Goal: Information Seeking & Learning: Obtain resource

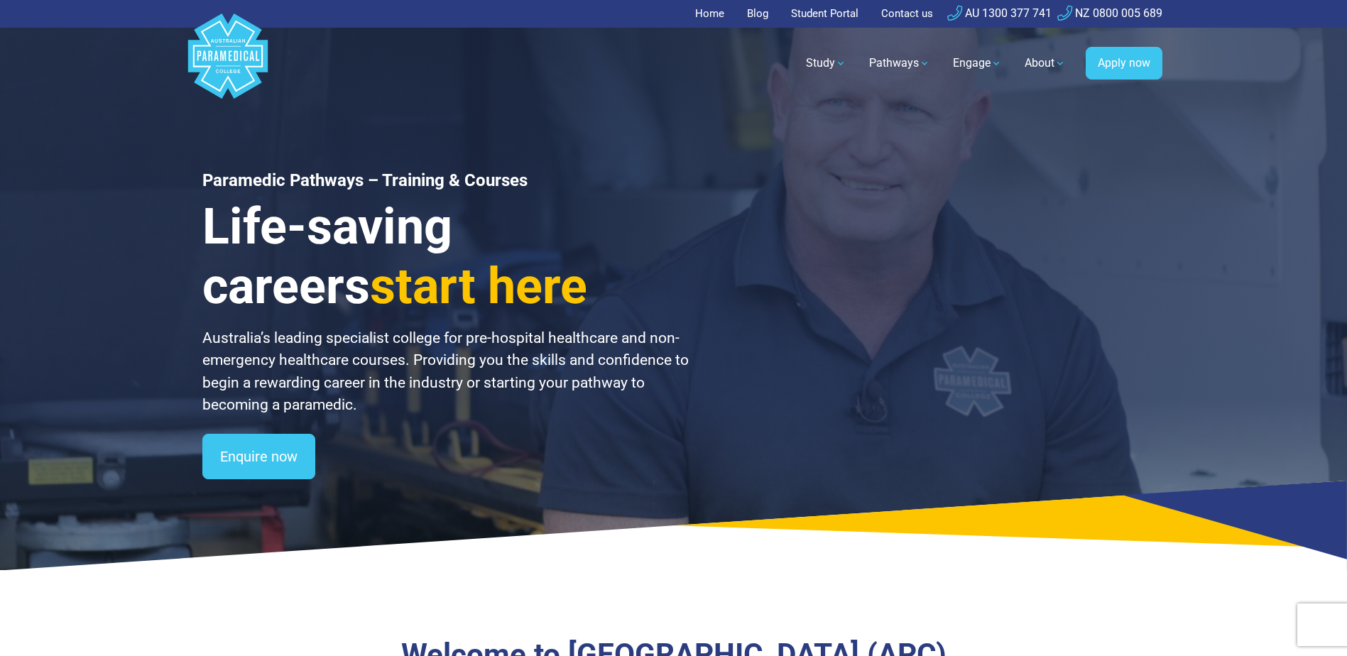
click at [1048, 65] on link "About" at bounding box center [1045, 63] width 58 height 40
click at [1046, 64] on link "About" at bounding box center [1045, 63] width 58 height 40
click at [1040, 66] on link "About" at bounding box center [1045, 63] width 58 height 40
click at [1038, 65] on link "About" at bounding box center [1045, 63] width 58 height 40
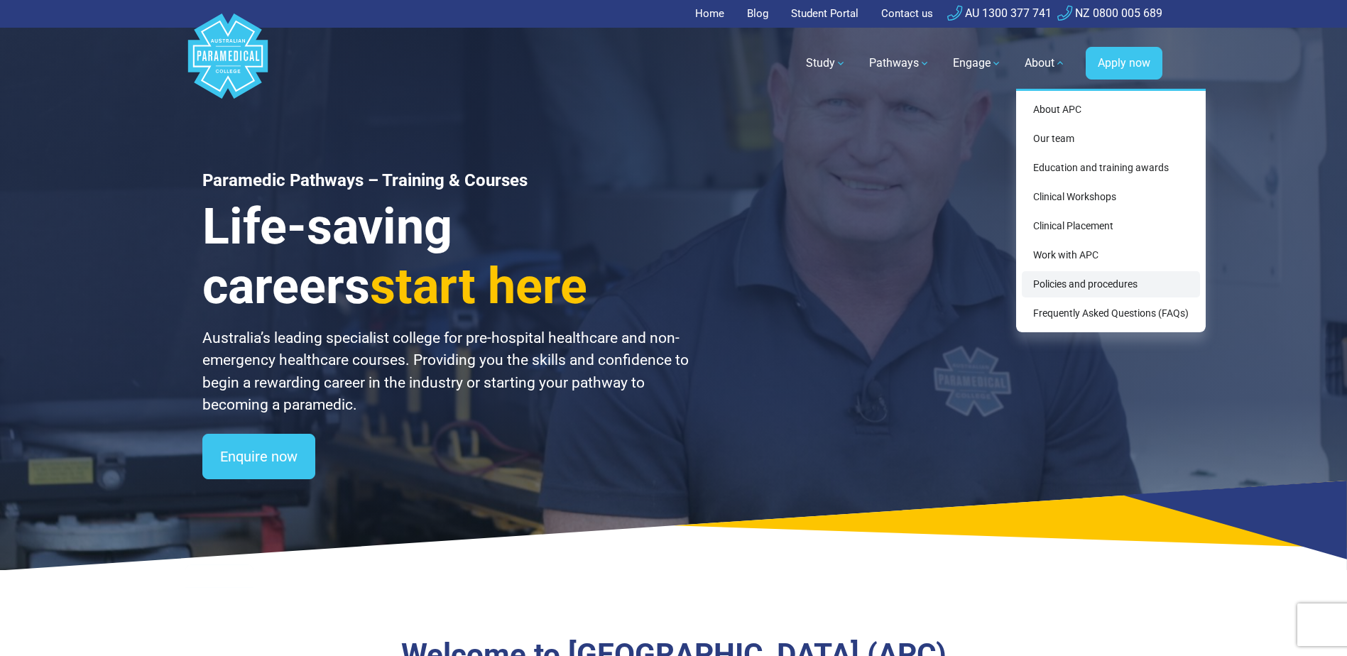
click at [1106, 285] on link "Policies and procedures" at bounding box center [1111, 284] width 178 height 26
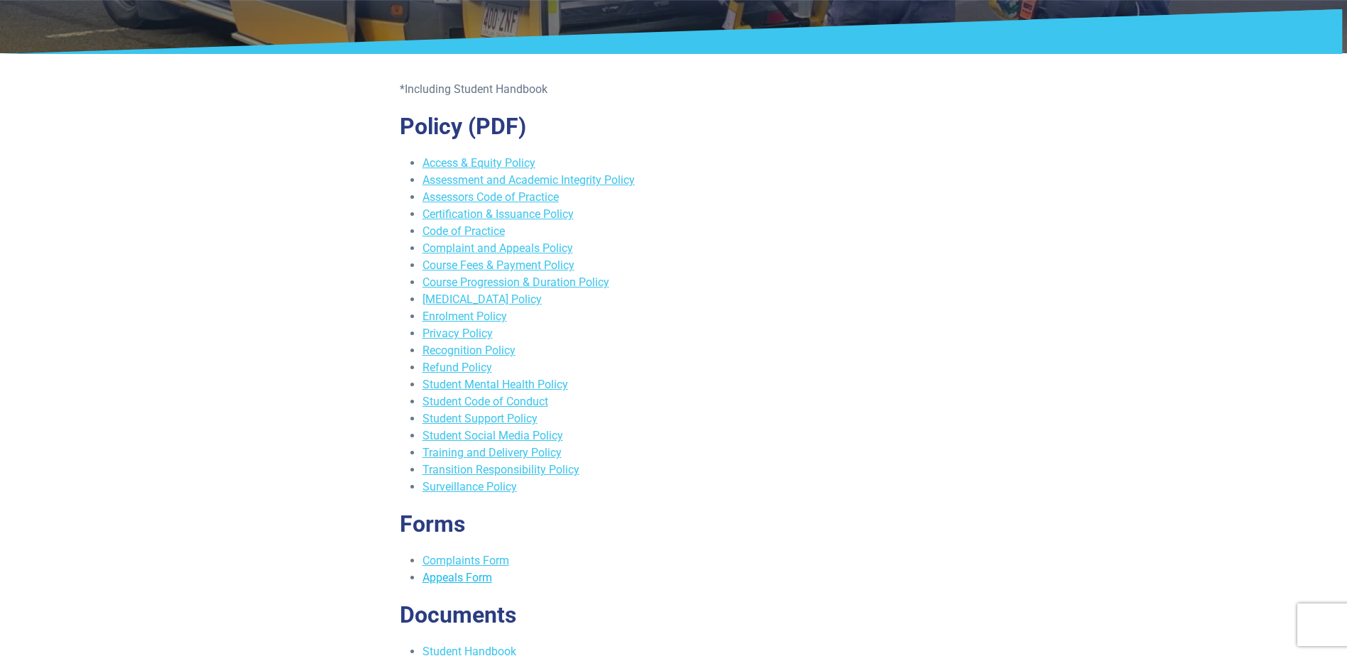
click at [469, 577] on link "Appeals Form" at bounding box center [458, 577] width 70 height 13
click at [494, 563] on link "Complaints Form" at bounding box center [466, 560] width 87 height 13
